Goal: Task Accomplishment & Management: Use online tool/utility

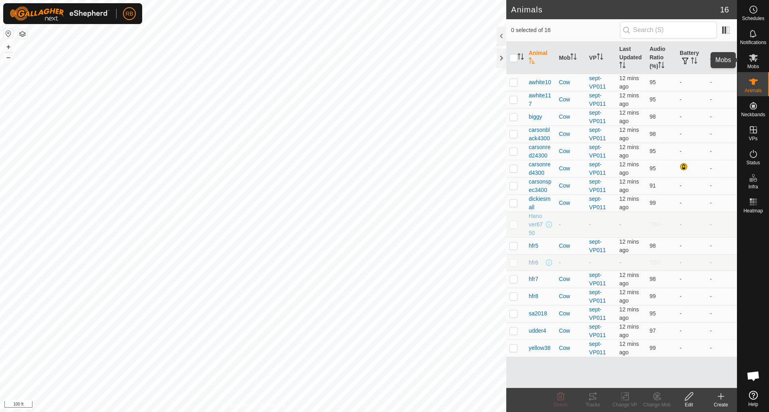
click at [753, 58] on icon at bounding box center [753, 58] width 9 height 8
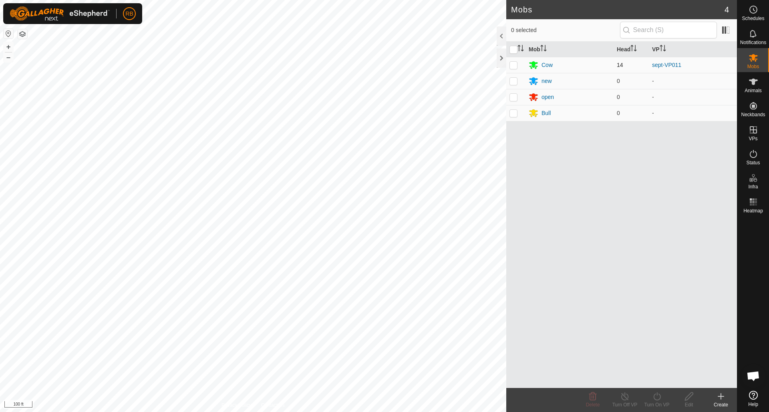
click at [514, 67] on p-checkbox at bounding box center [513, 65] width 8 height 6
checkbox input "true"
click at [655, 398] on icon at bounding box center [656, 396] width 7 height 8
click at [653, 374] on link "Now" at bounding box center [680, 378] width 79 height 16
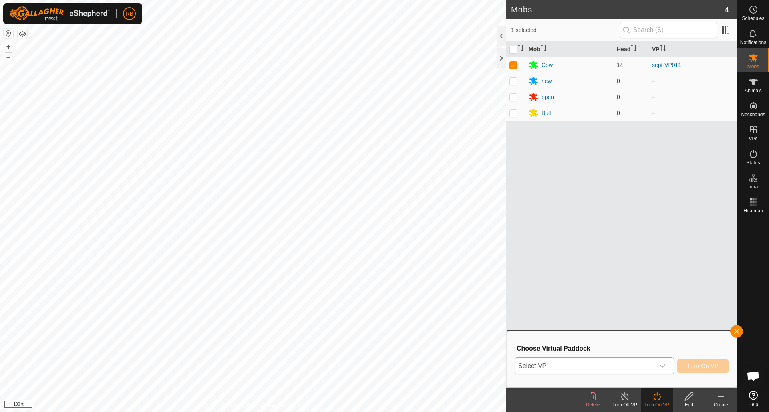
click at [662, 365] on icon "dropdown trigger" at bounding box center [662, 365] width 6 height 6
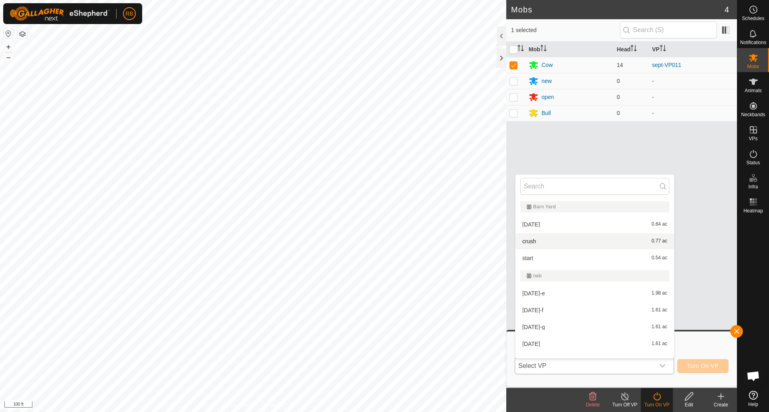
click at [548, 239] on li "crush 0.77 ac" at bounding box center [594, 241] width 159 height 16
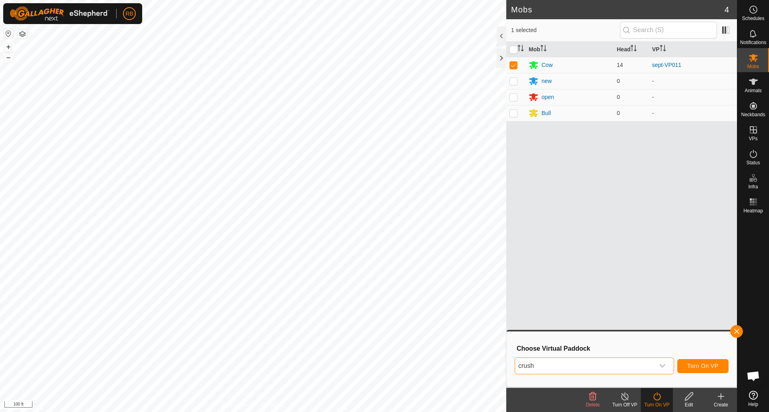
click at [705, 367] on span "Turn On VP" at bounding box center [702, 365] width 31 height 6
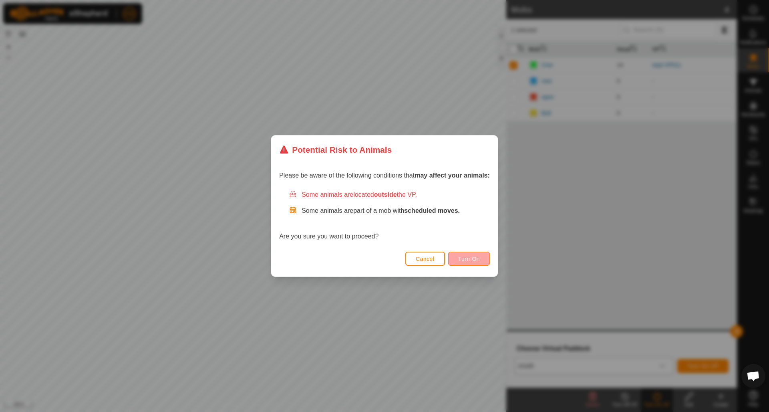
click at [475, 258] on span "Turn On" at bounding box center [469, 258] width 22 height 6
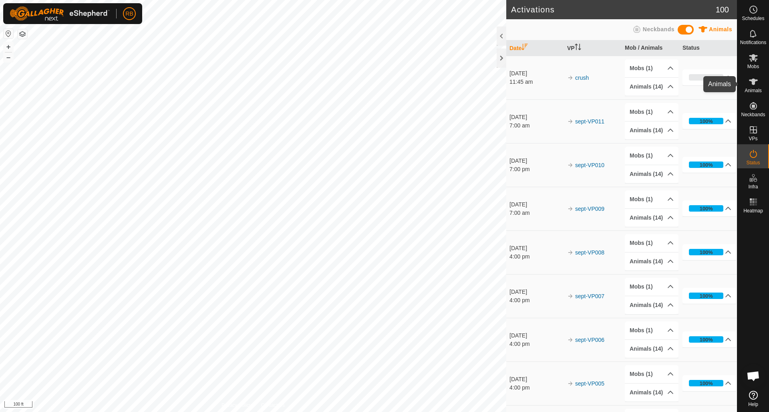
click at [756, 82] on icon at bounding box center [753, 82] width 10 height 10
